Goal: Find contact information: Find contact information

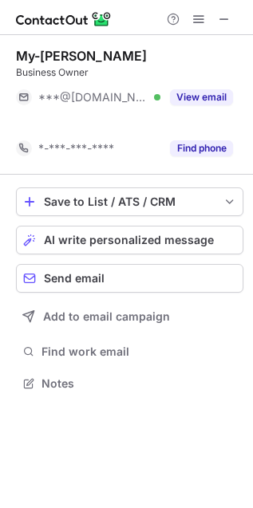
scroll to position [9, 8]
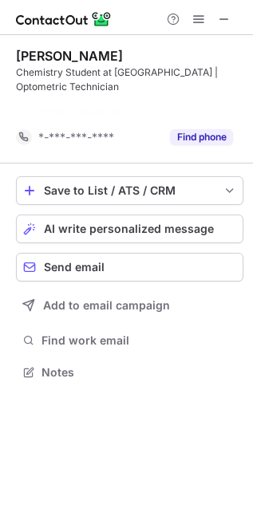
scroll to position [336, 253]
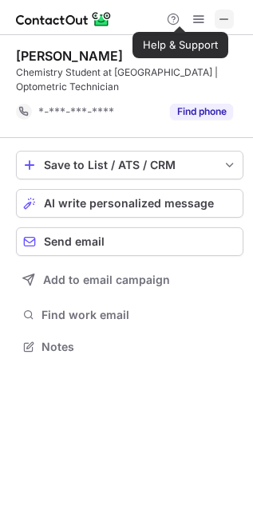
click at [225, 13] on span at bounding box center [224, 19] width 13 height 13
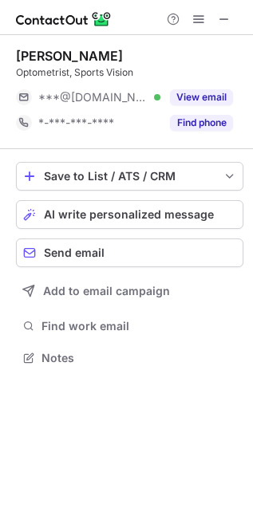
scroll to position [347, 253]
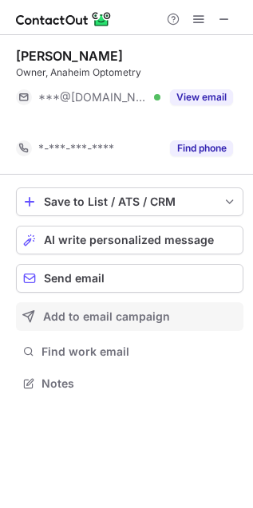
scroll to position [9, 8]
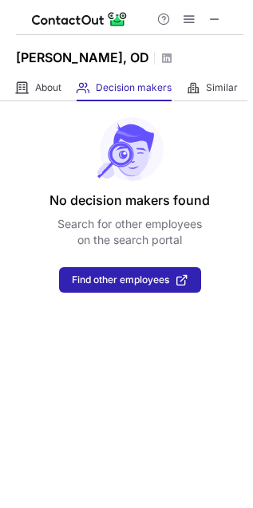
click at [56, 88] on span "About" at bounding box center [48, 87] width 26 height 13
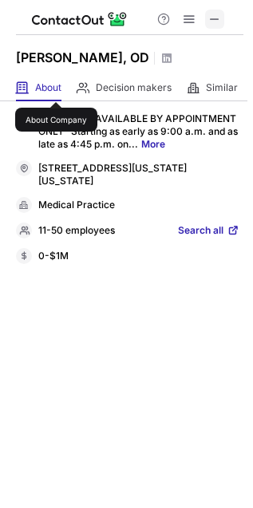
click at [213, 14] on span at bounding box center [214, 19] width 13 height 13
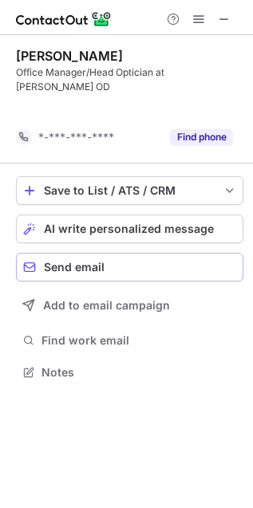
scroll to position [8, 8]
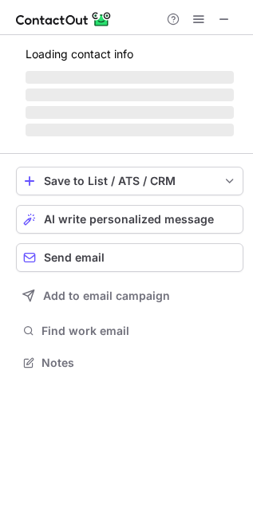
scroll to position [372, 253]
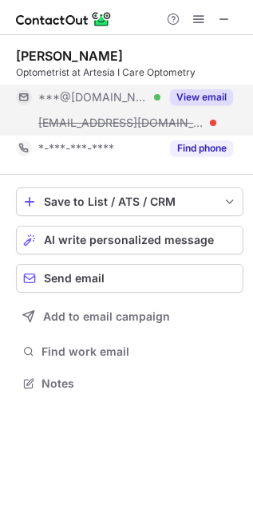
click at [191, 96] on button "View email" at bounding box center [201, 97] width 63 height 16
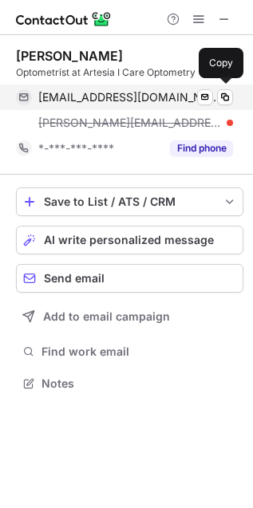
click at [93, 98] on span "[EMAIL_ADDRESS][DOMAIN_NAME]" at bounding box center [129, 97] width 183 height 14
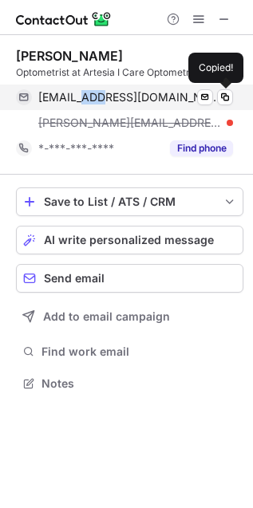
click at [93, 98] on span "[EMAIL_ADDRESS][DOMAIN_NAME]" at bounding box center [129, 97] width 183 height 14
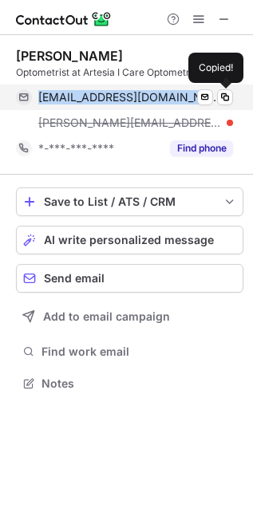
drag, startPoint x: 93, startPoint y: 98, endPoint x: 88, endPoint y: 108, distance: 11.4
click at [88, 108] on div "[EMAIL_ADDRESS][DOMAIN_NAME] Verified Send email Copied!" at bounding box center [124, 97] width 217 height 26
copy span "[EMAIL_ADDRESS][DOMAIN_NAME]"
